Goal: Use online tool/utility: Use online tool/utility

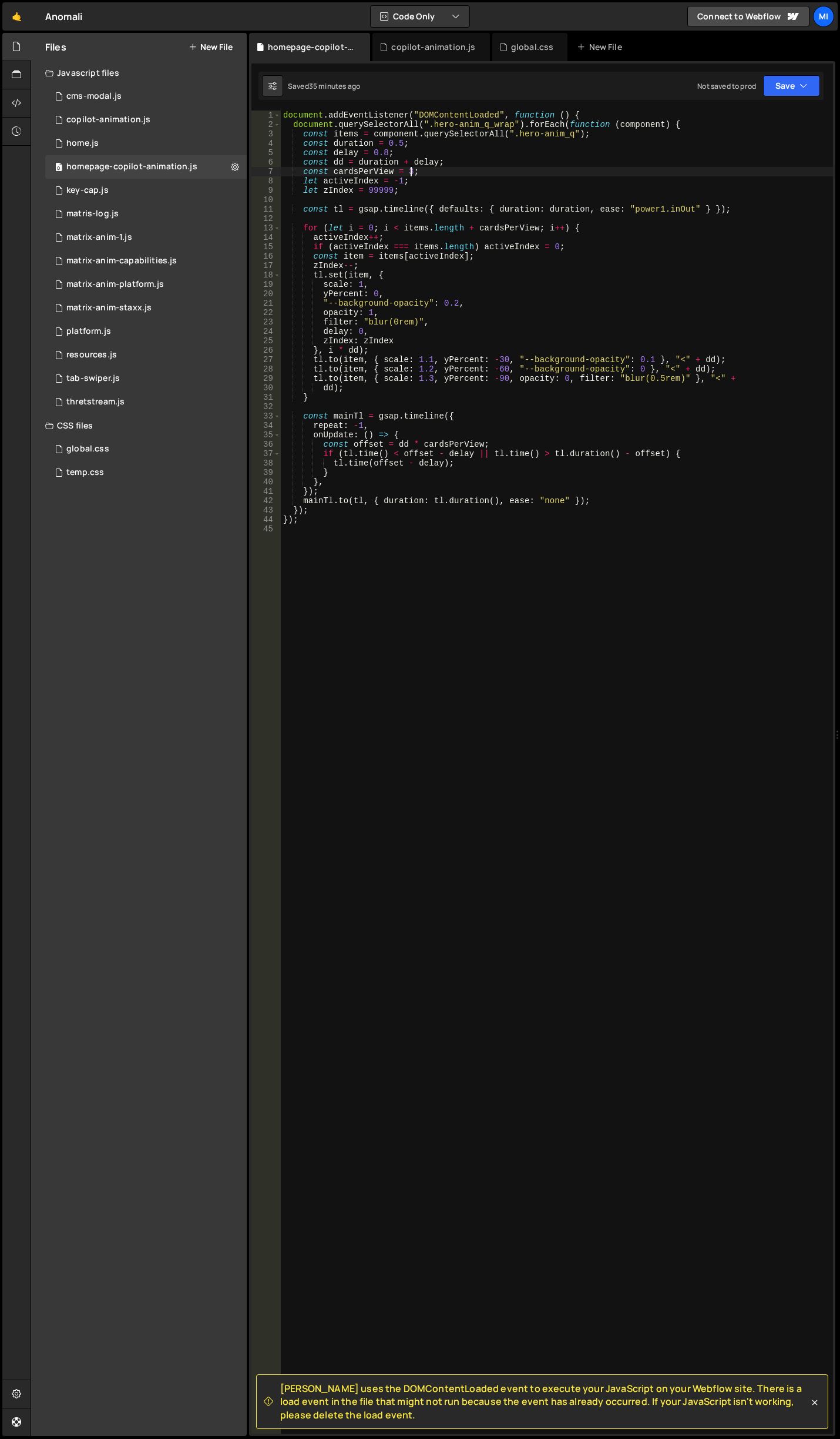
scroll to position [0, 8]
click at [486, 248] on div "document . addEventListener ( "DOMContentLoaded" , function ( ) { document . qu…" at bounding box center [557, 781] width 552 height 1342
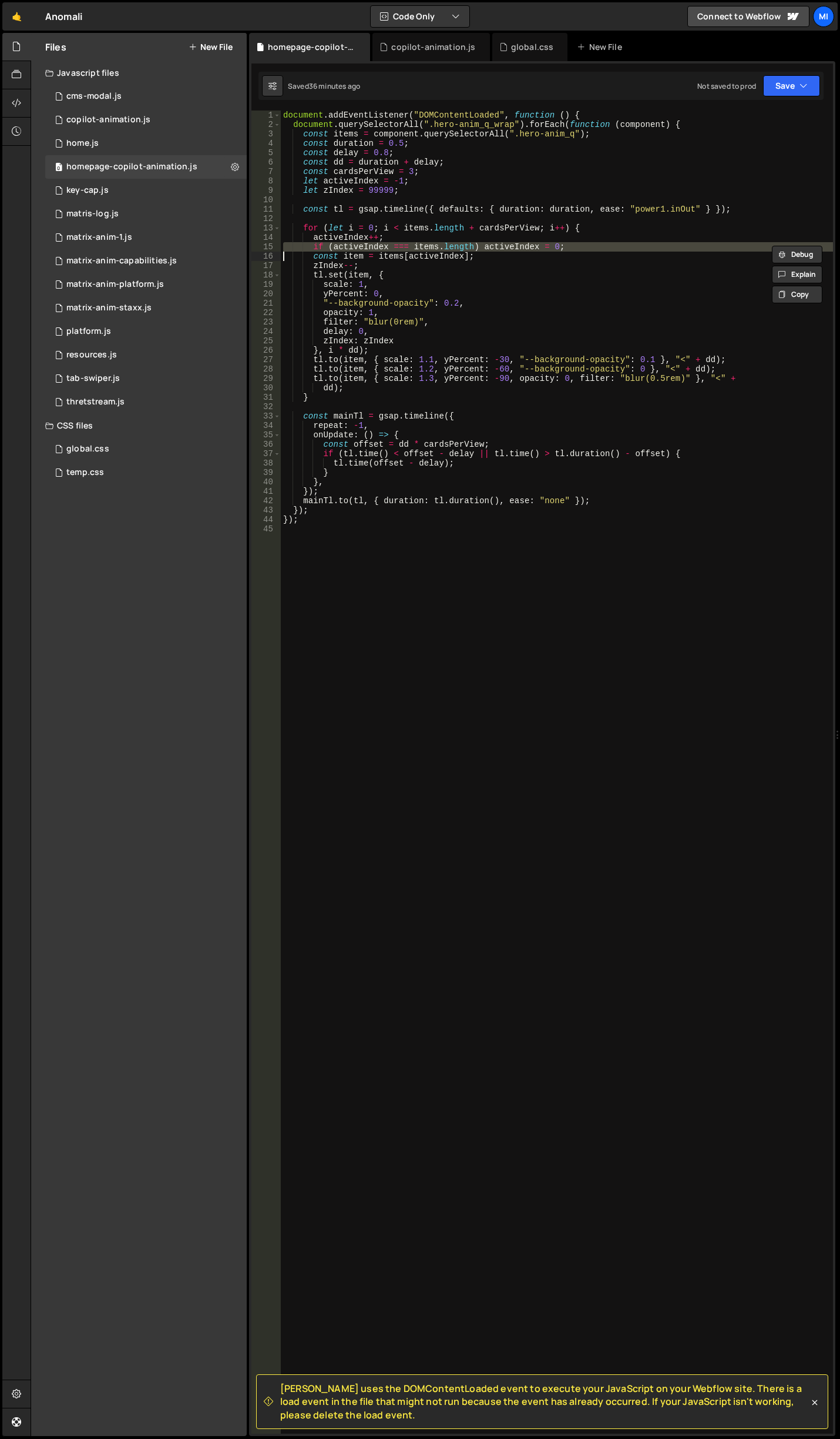
click at [486, 248] on div "document . addEventListener ( "DOMContentLoaded" , function ( ) { document . qu…" at bounding box center [557, 781] width 552 height 1342
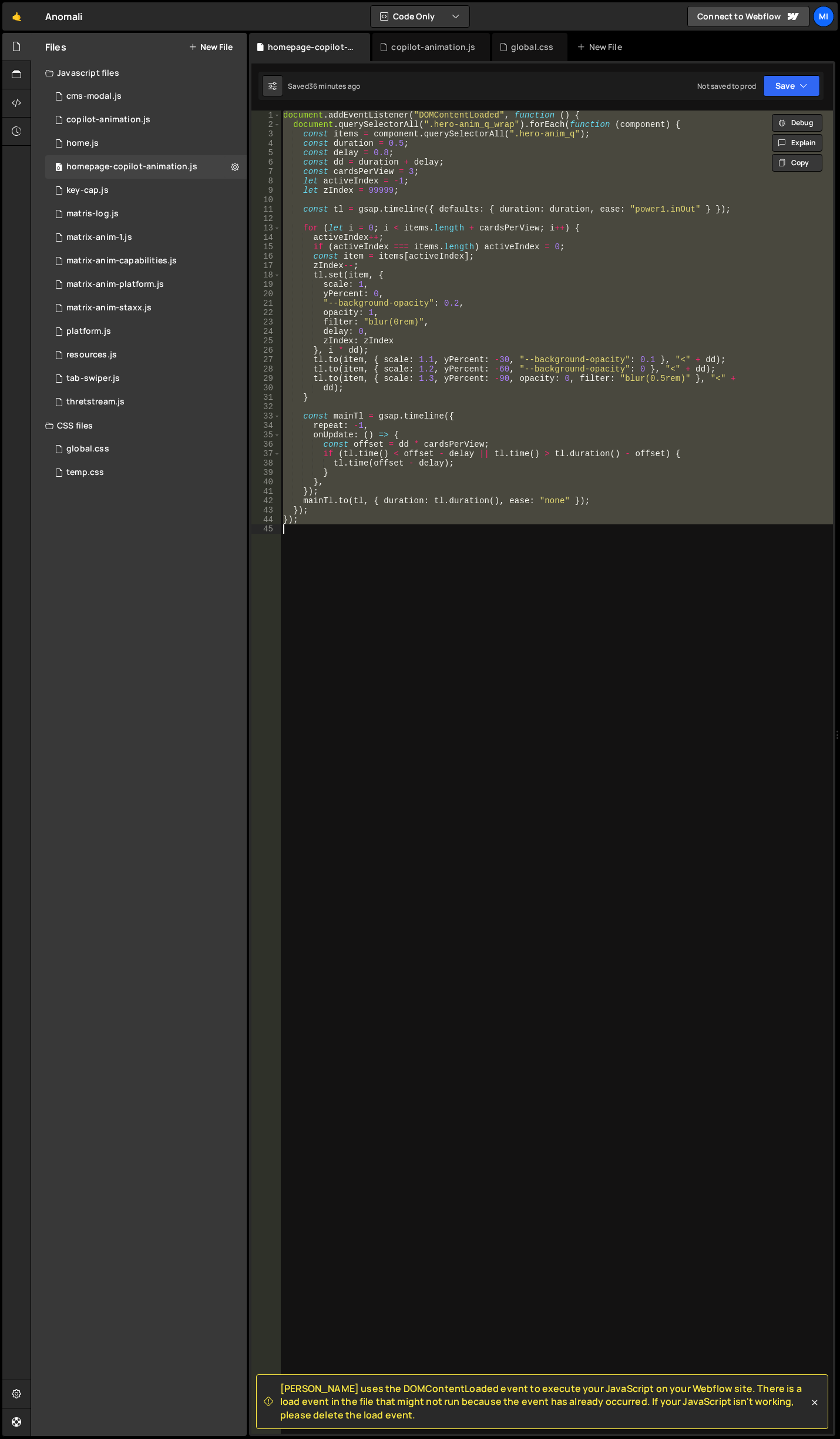
scroll to position [0, 1]
click at [486, 248] on div "document . addEventListener ( "DOMContentLoaded" , function ( ) { document . qu…" at bounding box center [557, 772] width 552 height 1323
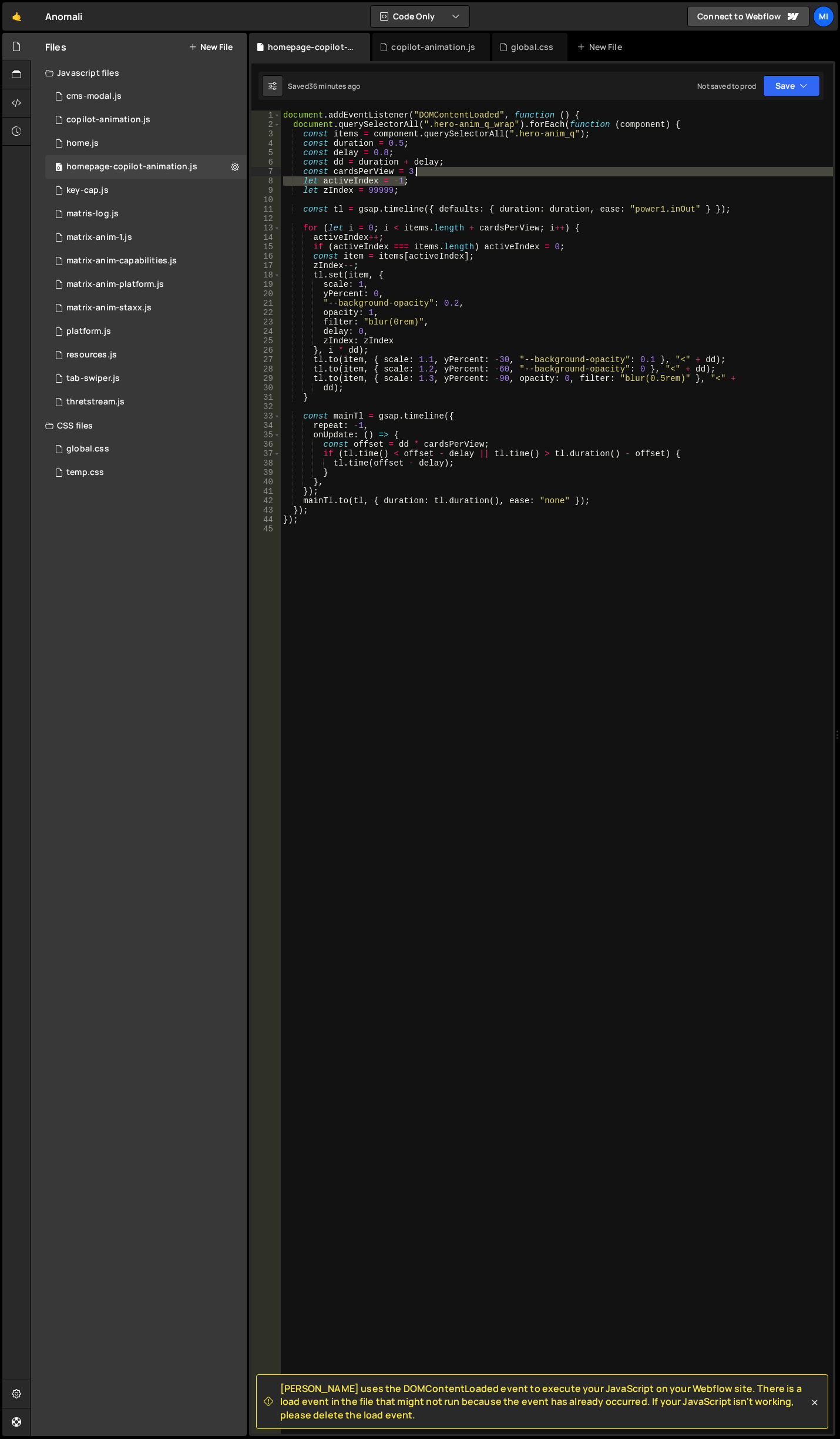
click at [439, 176] on div "document . addEventListener ( "DOMContentLoaded" , function ( ) { document . qu…" at bounding box center [557, 781] width 552 height 1342
click at [589, 385] on div "document . addEventListener ( "DOMContentLoaded" , function ( ) { document . qu…" at bounding box center [557, 781] width 552 height 1342
click at [607, 368] on div "document . addEventListener ( "DOMContentLoaded" , function ( ) { document . qu…" at bounding box center [557, 781] width 552 height 1342
click at [409, 173] on div "document . addEventListener ( "DOMContentLoaded" , function ( ) { document . qu…" at bounding box center [557, 781] width 552 height 1342
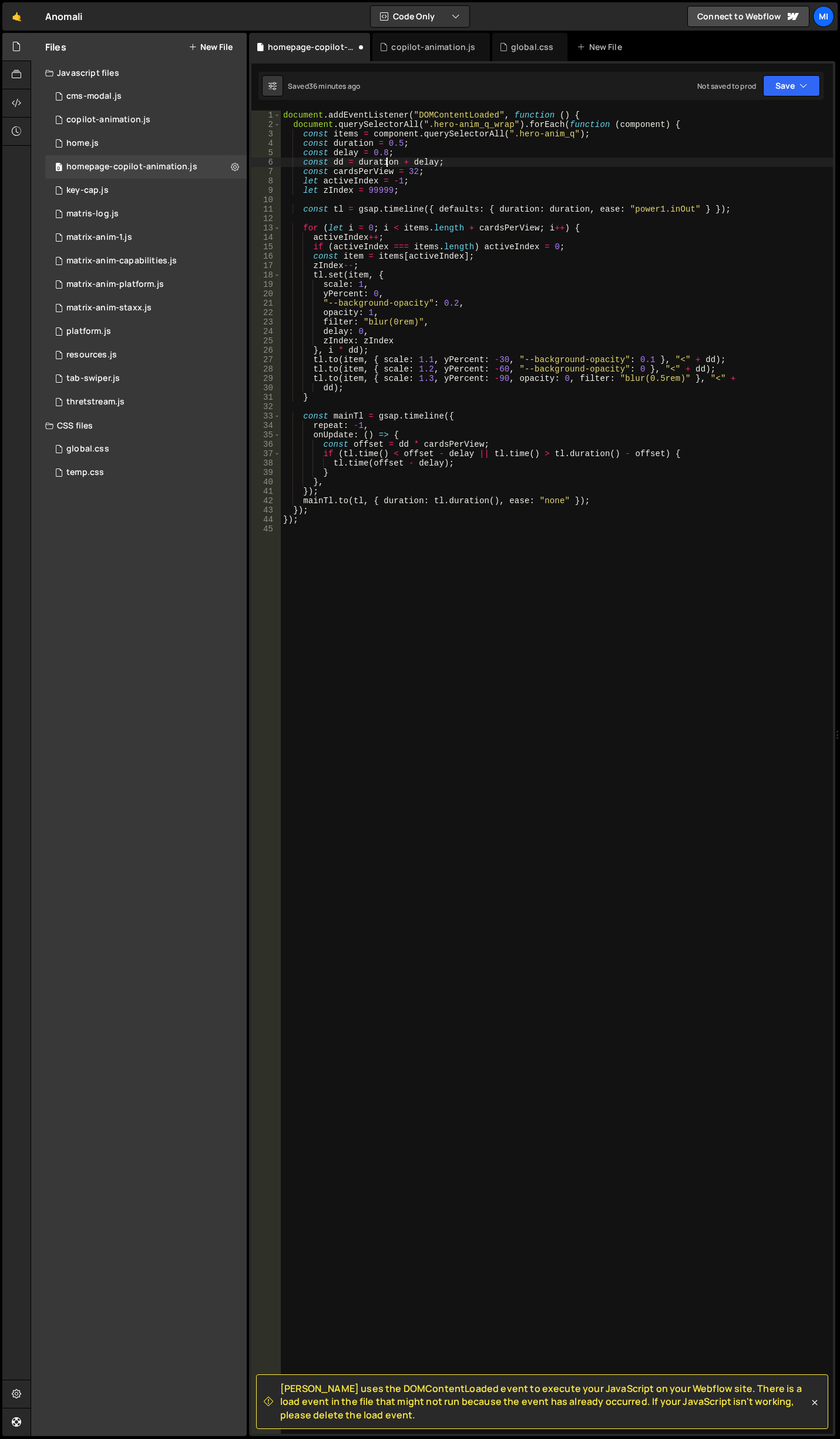
click at [388, 161] on div "document . addEventListener ( "DOMContentLoaded" , function ( ) { document . qu…" at bounding box center [557, 781] width 552 height 1342
drag, startPoint x: 406, startPoint y: 167, endPoint x: 417, endPoint y: 168, distance: 11.0
click at [417, 168] on div "document . addEventListener ( "DOMContentLoaded" , function ( ) { document . qu…" at bounding box center [557, 781] width 552 height 1342
click at [410, 174] on div "document . addEventListener ( "DOMContentLoaded" , function ( ) { document . qu…" at bounding box center [557, 781] width 552 height 1342
click at [399, 369] on div "document . addEventListener ( "DOMContentLoaded" , function ( ) { document . qu…" at bounding box center [557, 781] width 552 height 1342
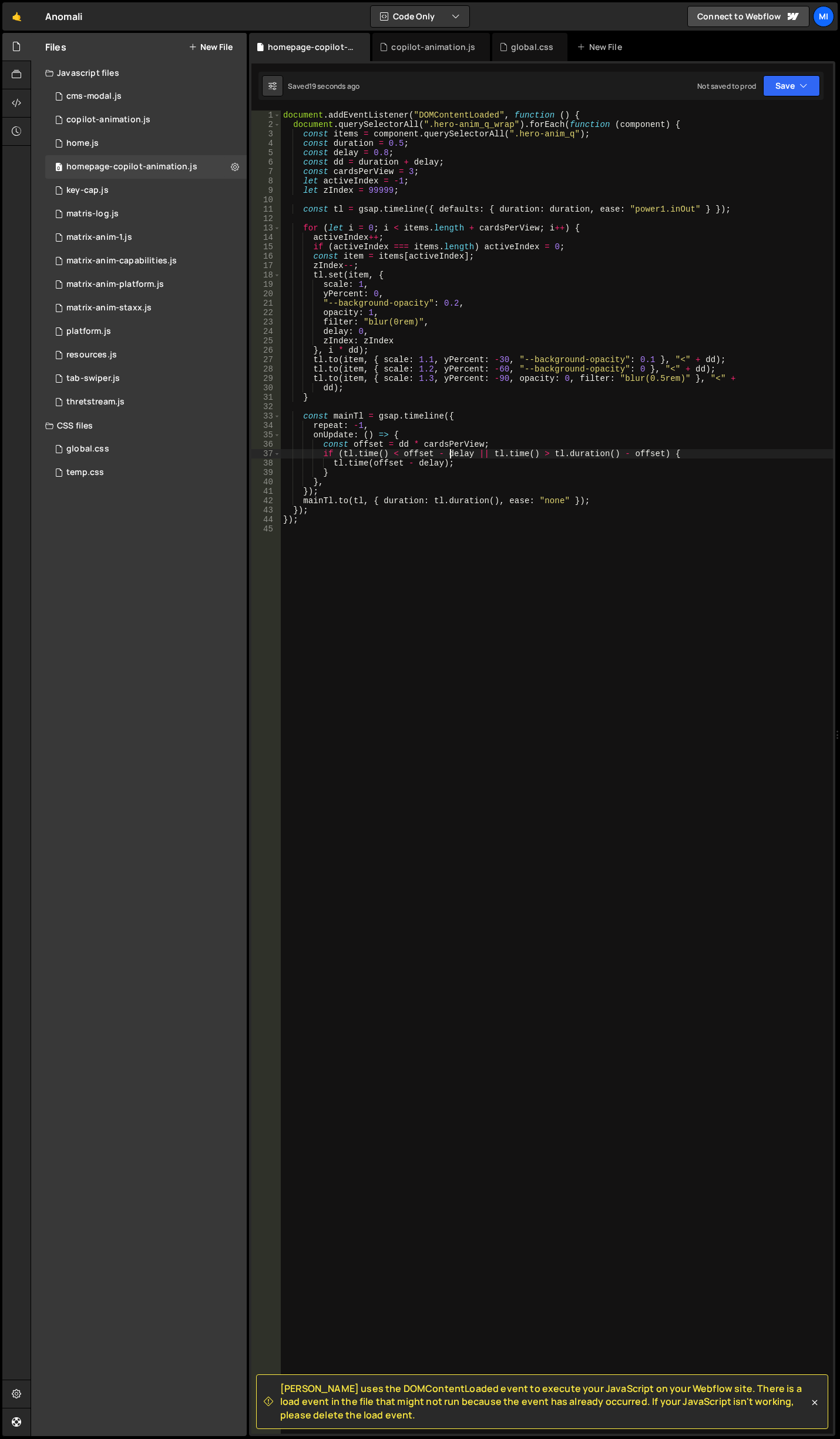
click at [450, 455] on div "document . addEventListener ( "DOMContentLoaded" , function ( ) { document . qu…" at bounding box center [557, 781] width 552 height 1342
type textarea "if (tl.time() < offset - delay || tl.time() > tl.duration() - offset) {"
click at [584, 198] on div "document . addEventListener ( "DOMContentLoaded" , function ( ) { document . qu…" at bounding box center [557, 781] width 552 height 1342
click at [454, 391] on div "document . addEventListener ( "DOMContentLoaded" , function ( ) { document . qu…" at bounding box center [557, 781] width 552 height 1342
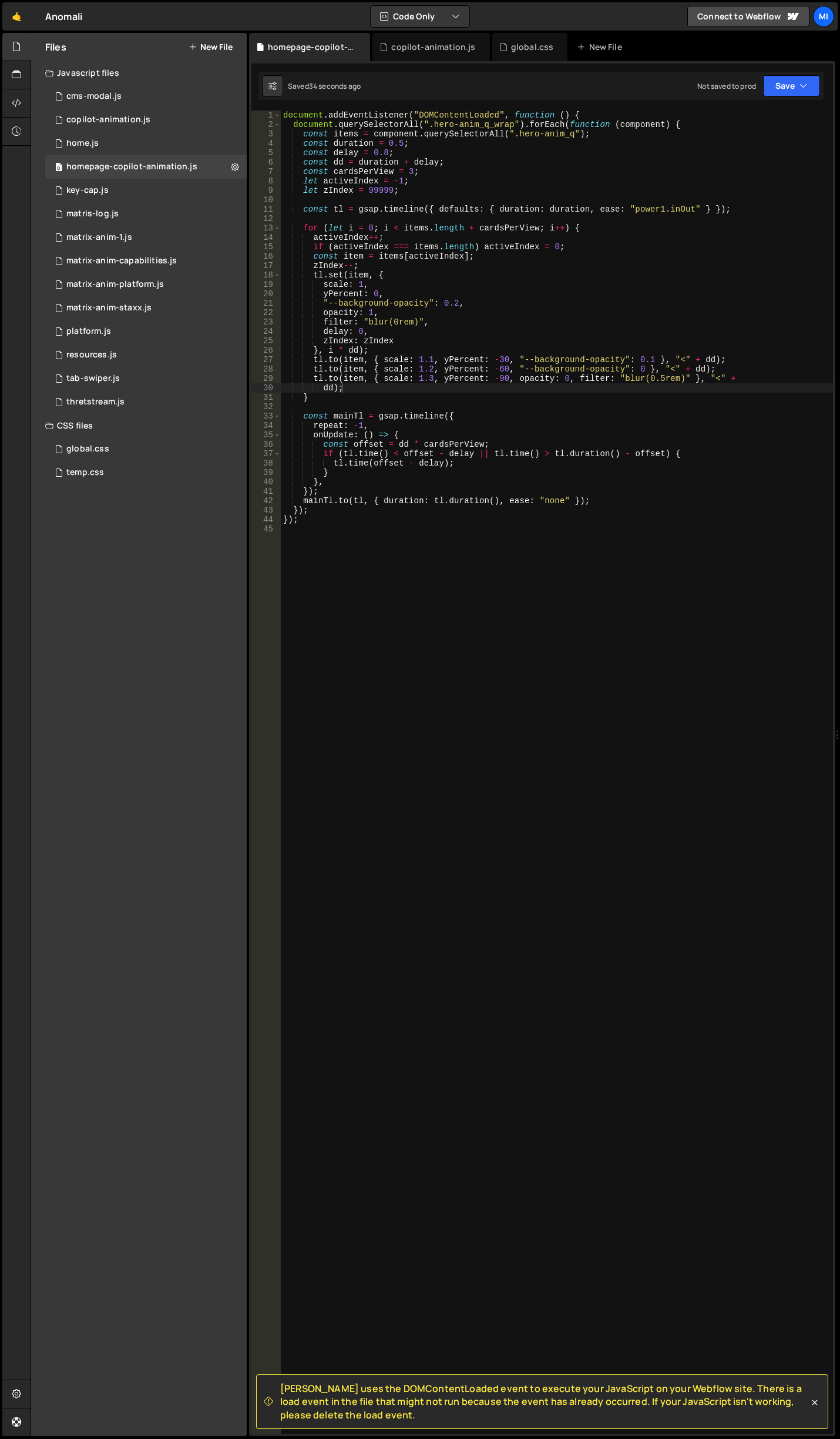
click at [447, 326] on div "document . addEventListener ( "DOMContentLoaded" , function ( ) { document . qu…" at bounding box center [557, 781] width 552 height 1342
drag, startPoint x: 513, startPoint y: 136, endPoint x: 568, endPoint y: 138, distance: 55.0
click at [568, 138] on div "document . addEventListener ( "DOMContentLoaded" , function ( ) { document . qu…" at bounding box center [557, 781] width 552 height 1342
paste textarea "data-hero-question"
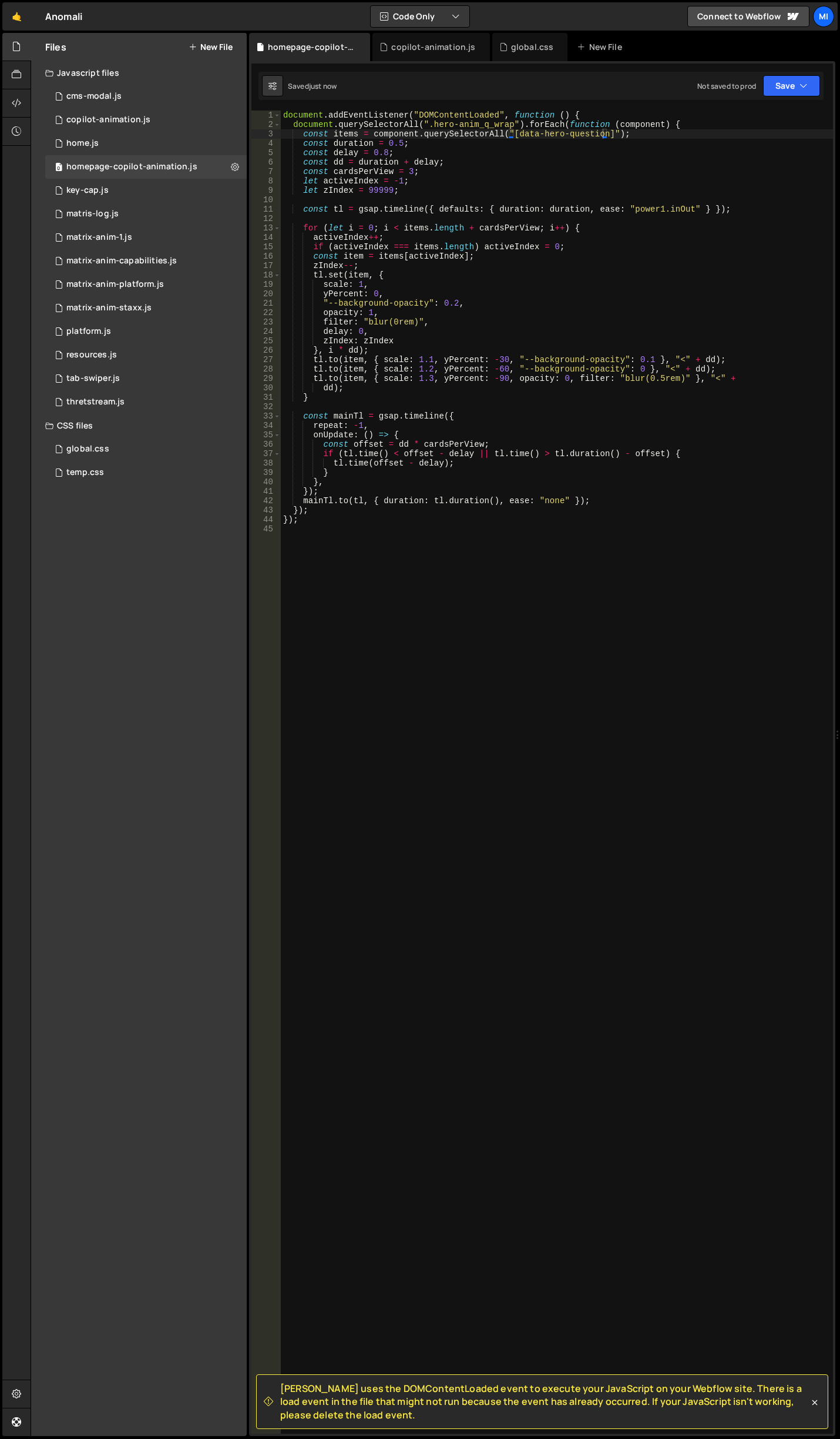
click at [513, 312] on div "document . addEventListener ( "DOMContentLoaded" , function ( ) { document . qu…" at bounding box center [557, 781] width 552 height 1342
click at [562, 380] on div "document . addEventListener ( "DOMContentLoaded" , function ( ) { document . qu…" at bounding box center [557, 781] width 552 height 1342
click at [430, 367] on div "document . addEventListener ( "DOMContentLoaded" , function ( ) { document . qu…" at bounding box center [557, 781] width 552 height 1342
click at [407, 169] on div "document . addEventListener ( "DOMContentLoaded" , function ( ) { document . qu…" at bounding box center [557, 781] width 552 height 1342
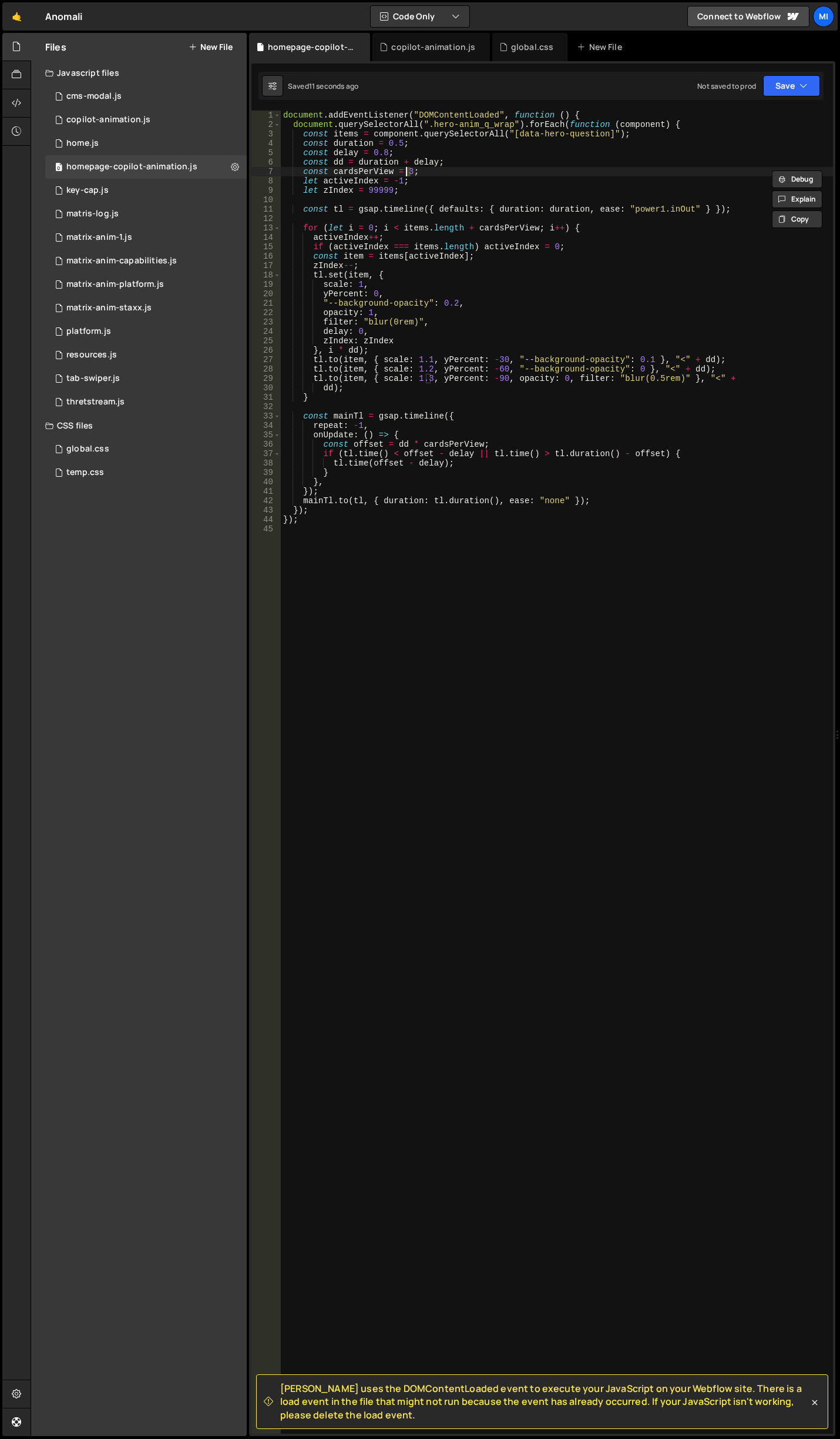
scroll to position [0, 8]
click at [407, 170] on div "document . addEventListener ( "DOMContentLoaded" , function ( ) { document . qu…" at bounding box center [557, 781] width 552 height 1342
click at [505, 140] on div "document . addEventListener ( "DOMContentLoaded" , function ( ) { document . qu…" at bounding box center [557, 781] width 552 height 1342
drag, startPoint x: 431, startPoint y: 122, endPoint x: 509, endPoint y: 128, distance: 78.2
click at [509, 128] on div "document . addEventListener ( "DOMContentLoaded" , function ( ) { document . qu…" at bounding box center [557, 781] width 552 height 1342
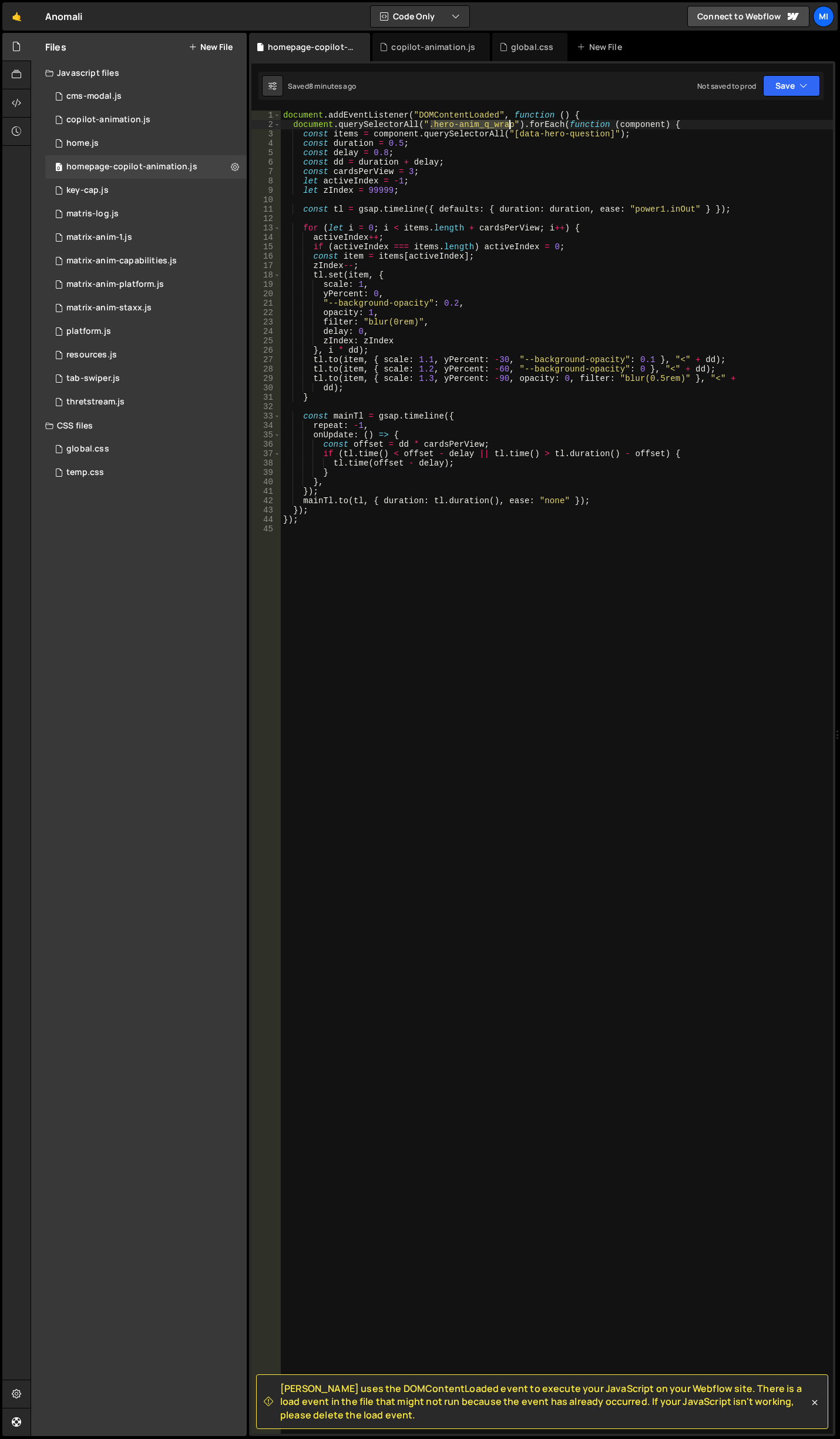
paste textarea "component"
type textarea "document.querySelectorAll(".hero-anim_component").forEach(function (component) {"
